Goal: Information Seeking & Learning: Check status

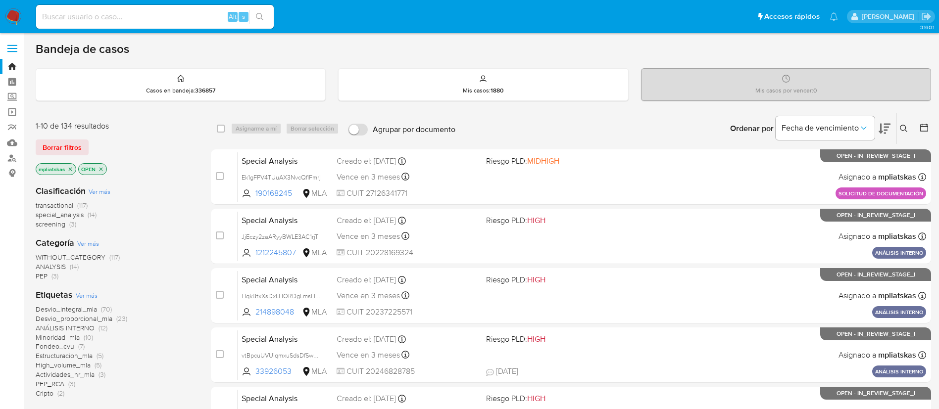
click at [16, 20] on img at bounding box center [13, 16] width 17 height 17
click at [197, 20] on input at bounding box center [155, 16] width 238 height 13
paste input "827652748"
type input "827652748"
click at [258, 19] on icon "search-icon" at bounding box center [260, 17] width 8 height 8
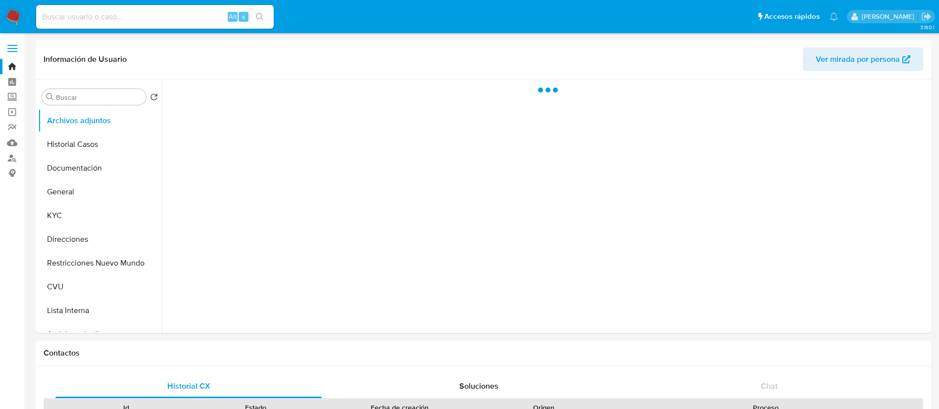
select select "10"
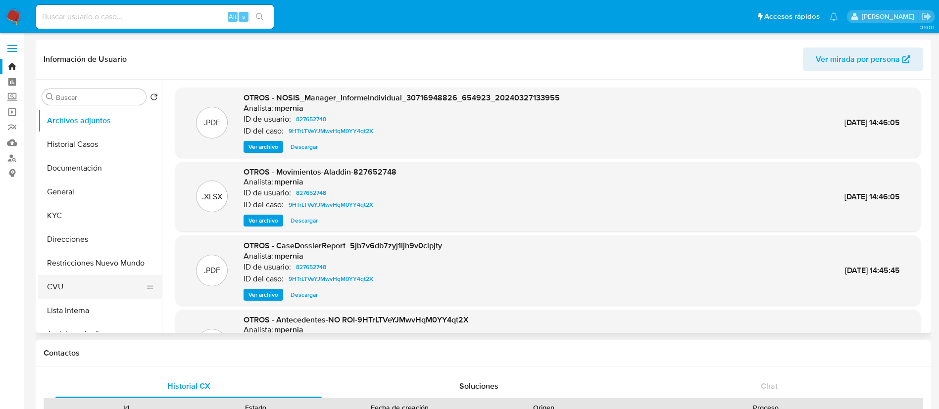
click at [64, 275] on button "CVU" at bounding box center [96, 287] width 116 height 24
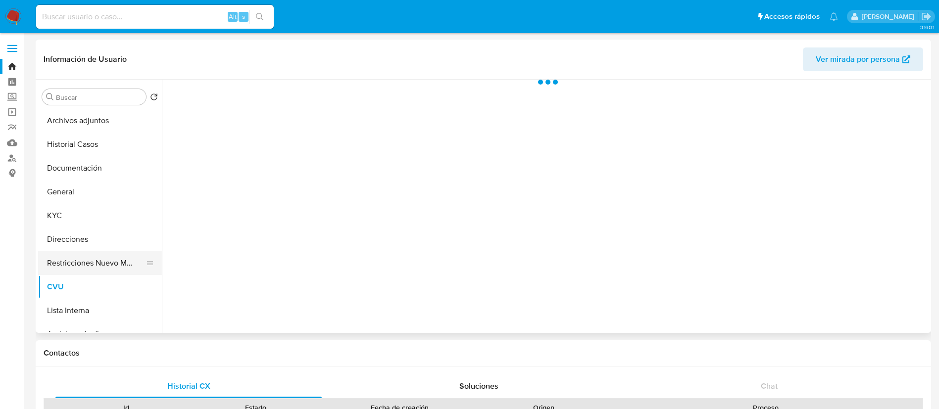
click at [67, 266] on button "Restricciones Nuevo Mundo" at bounding box center [96, 263] width 116 height 24
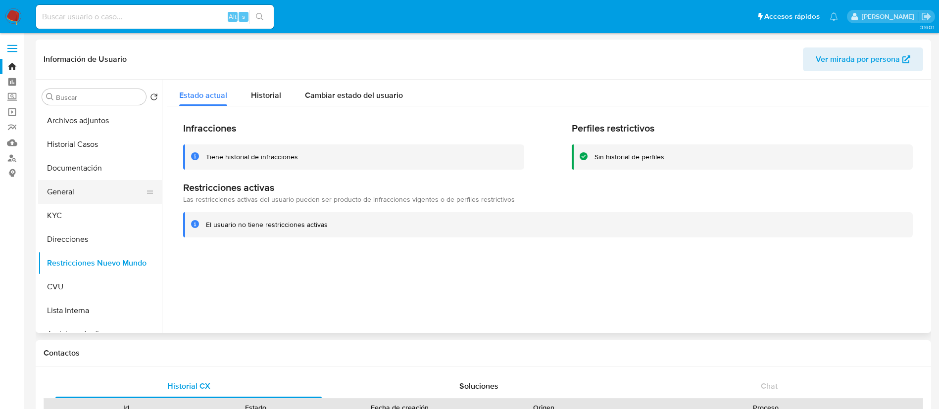
click at [87, 193] on button "General" at bounding box center [96, 192] width 116 height 24
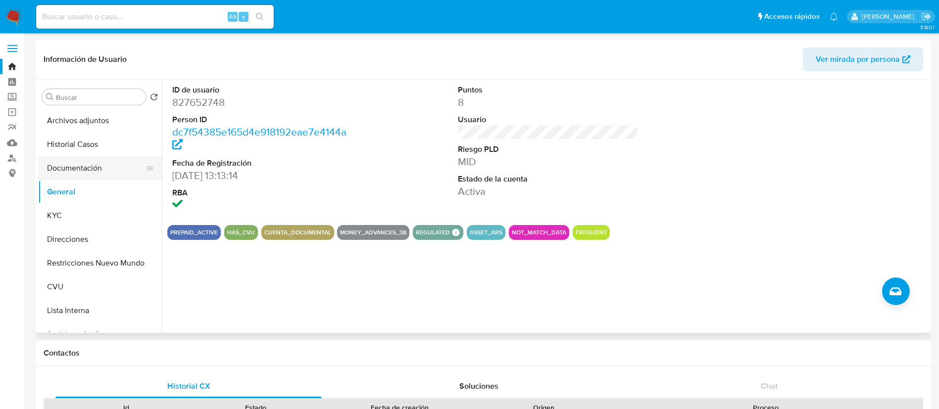
click at [97, 168] on button "Documentación" at bounding box center [96, 168] width 116 height 24
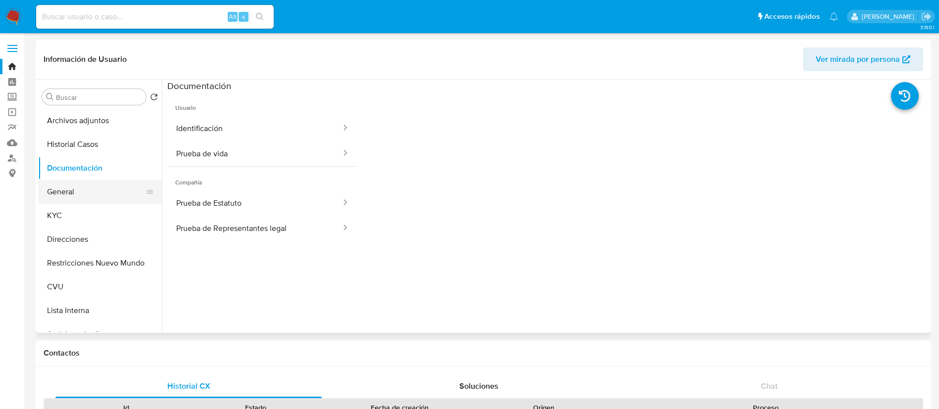
click at [97, 199] on button "General" at bounding box center [96, 192] width 116 height 24
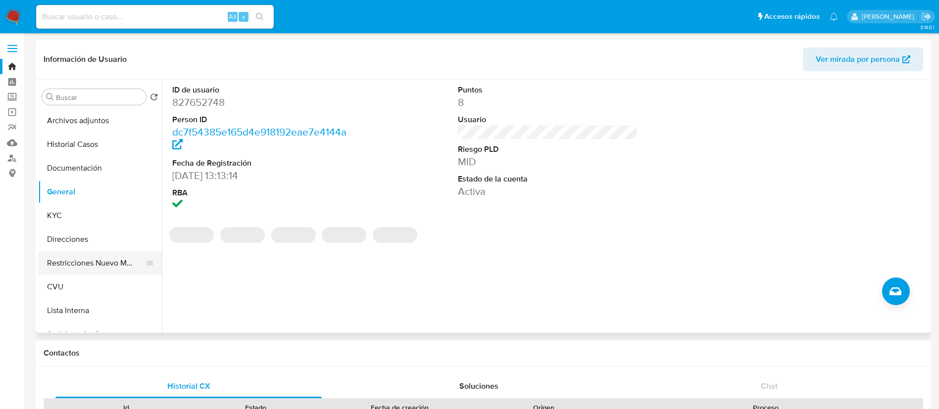
click at [96, 255] on button "Restricciones Nuevo Mundo" at bounding box center [96, 263] width 116 height 24
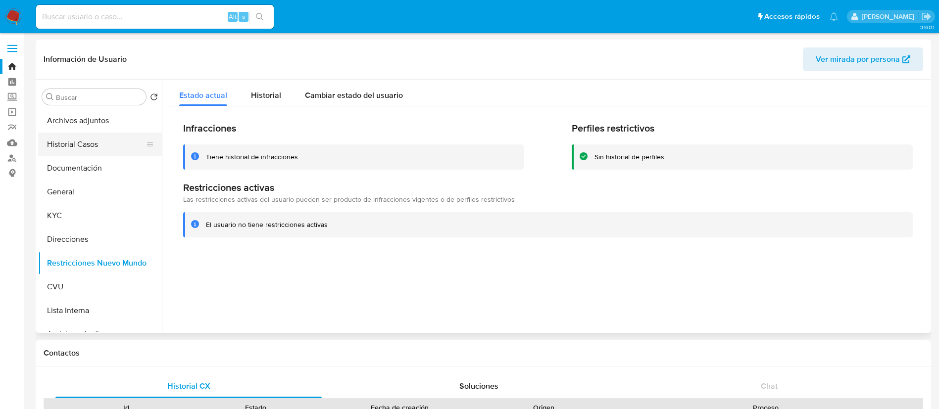
click at [74, 142] on button "Historial Casos" at bounding box center [96, 145] width 116 height 24
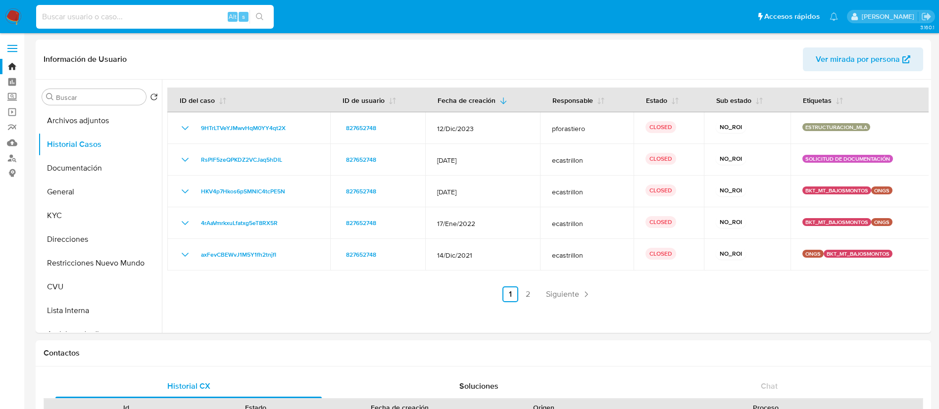
click at [209, 18] on input at bounding box center [155, 16] width 238 height 13
paste input "2427511003"
type input "2427511003"
click at [253, 14] on button "search-icon" at bounding box center [259, 17] width 20 height 14
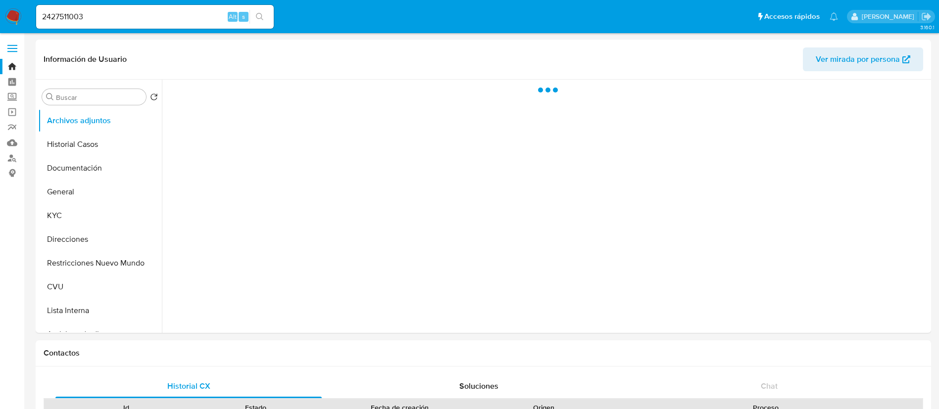
select select "10"
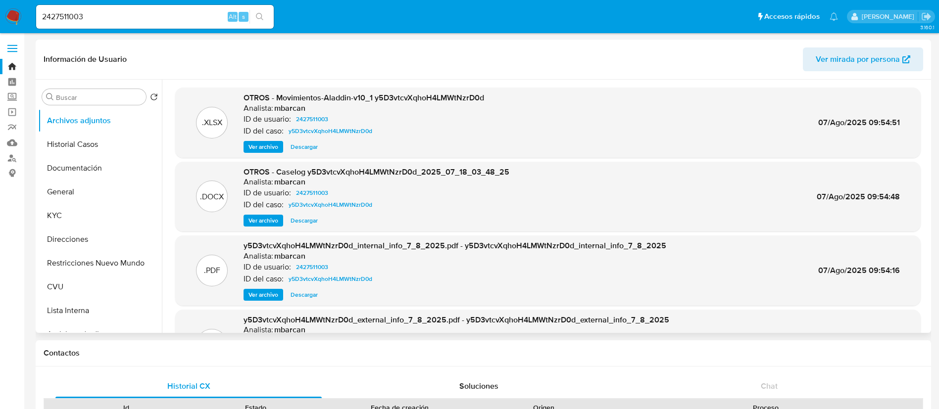
click at [256, 221] on span "Ver archivo" at bounding box center [263, 221] width 30 height 10
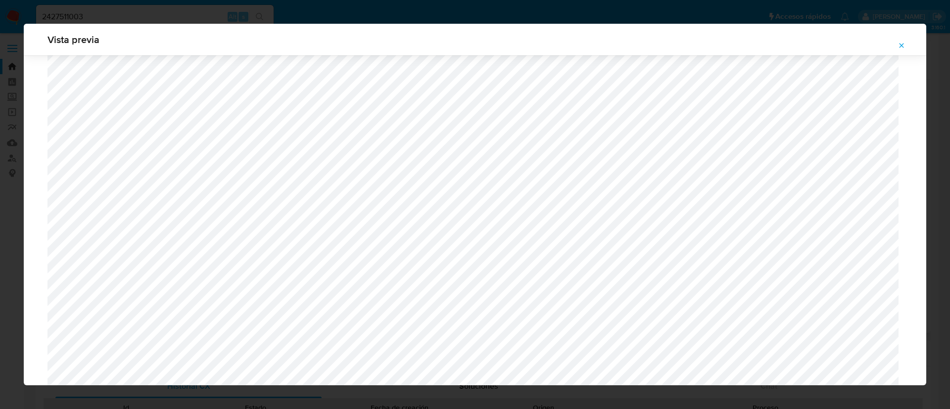
scroll to position [574, 0]
